Goal: Find specific page/section: Find specific page/section

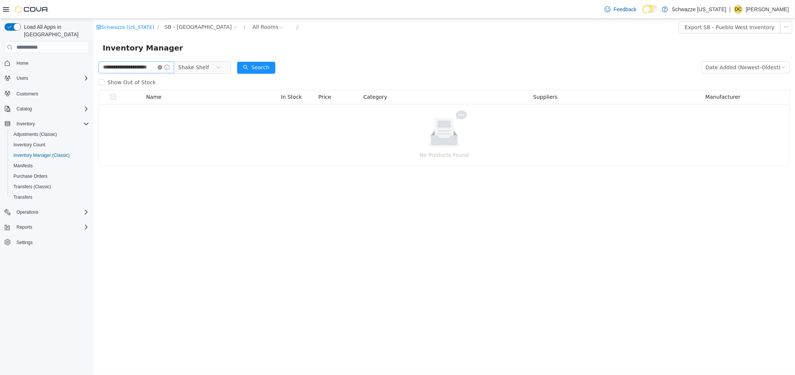
click at [162, 67] on icon "icon: close-circle" at bounding box center [159, 67] width 4 height 4
click at [150, 68] on input "text" at bounding box center [132, 67] width 69 height 12
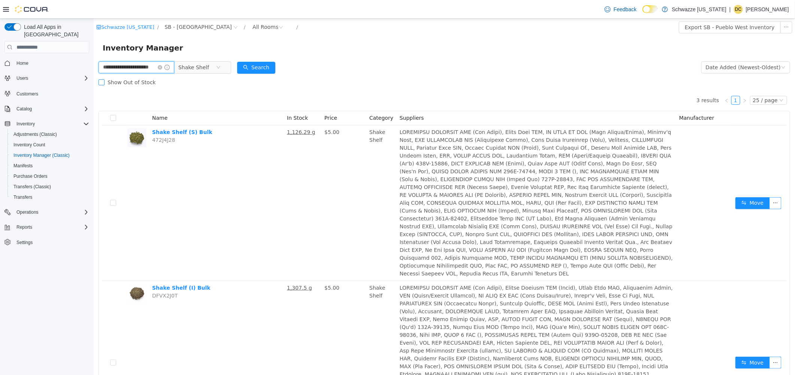
scroll to position [0, 8]
type input "**********"
click at [267, 66] on button "Search" at bounding box center [264, 68] width 38 height 12
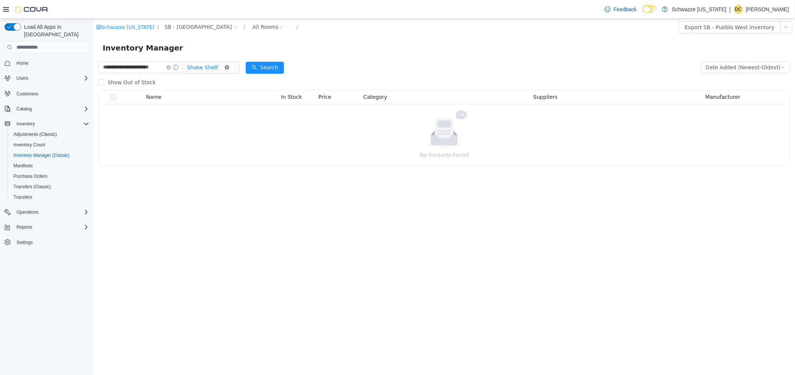
click at [227, 66] on icon "icon: close-circle" at bounding box center [226, 67] width 4 height 4
click at [254, 69] on button "Search" at bounding box center [264, 68] width 38 height 12
click at [270, 69] on button "Search" at bounding box center [264, 68] width 38 height 12
click at [265, 65] on button "Search" at bounding box center [264, 68] width 38 height 12
drag, startPoint x: 275, startPoint y: 69, endPoint x: 262, endPoint y: 71, distance: 12.5
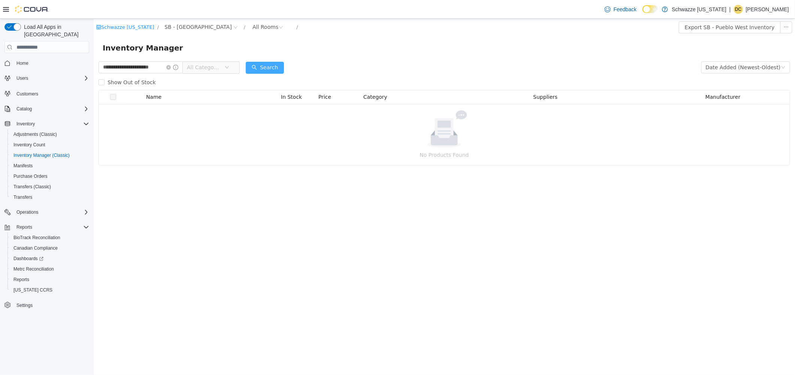
click at [272, 70] on button "Search" at bounding box center [264, 68] width 38 height 12
